Goal: Task Accomplishment & Management: Manage account settings

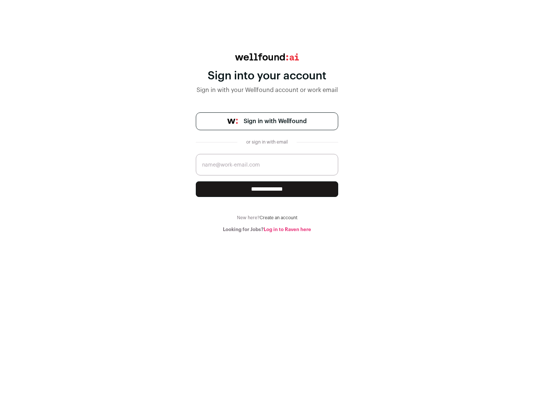
click at [275, 121] on span "Sign in with Wellfound" at bounding box center [275, 121] width 63 height 9
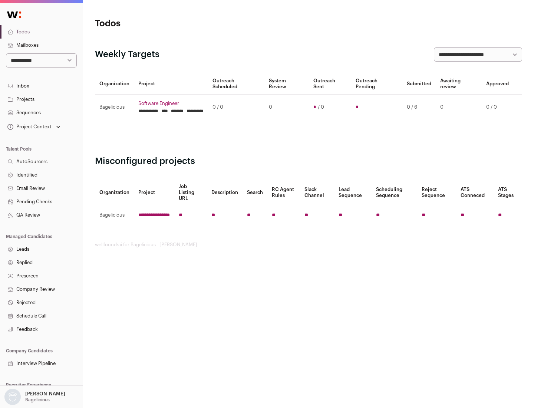
click at [41, 99] on link "Projects" at bounding box center [41, 99] width 83 height 13
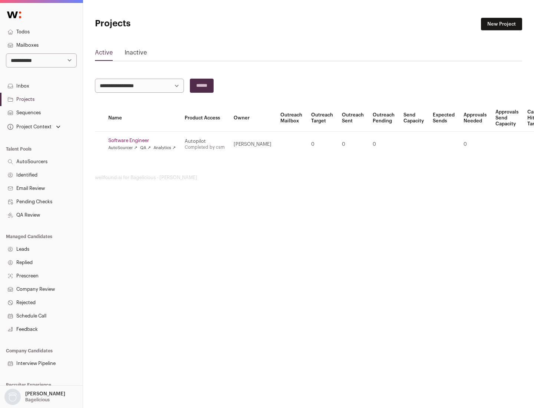
click at [144, 141] on link "Software Engineer" at bounding box center [142, 141] width 68 height 6
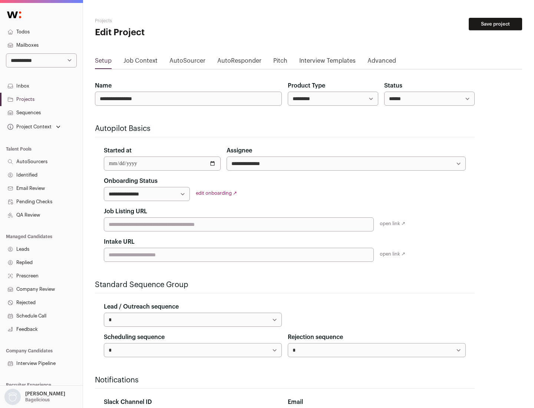
click at [496, 24] on button "Save project" at bounding box center [495, 24] width 53 height 13
